Goal: Check status: Check status

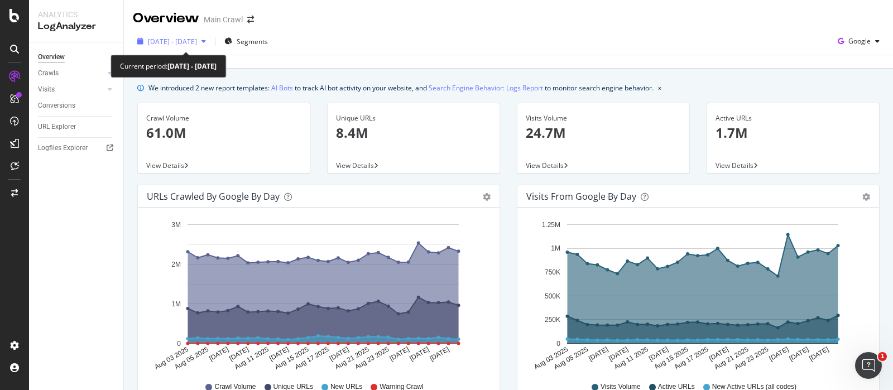
click at [197, 43] on span "[DATE] - [DATE]" at bounding box center [172, 41] width 49 height 9
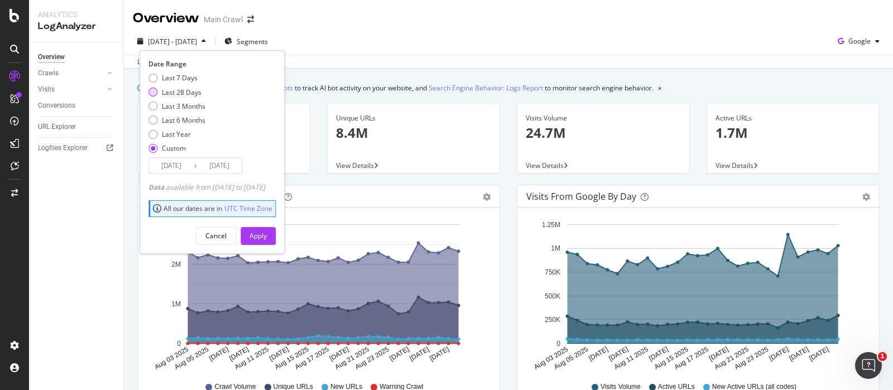
click at [184, 93] on div "Last 28 Days" at bounding box center [182, 92] width 40 height 9
type input "[DATE]"
click at [267, 237] on div "Apply" at bounding box center [257, 235] width 17 height 9
